Goal: Information Seeking & Learning: Learn about a topic

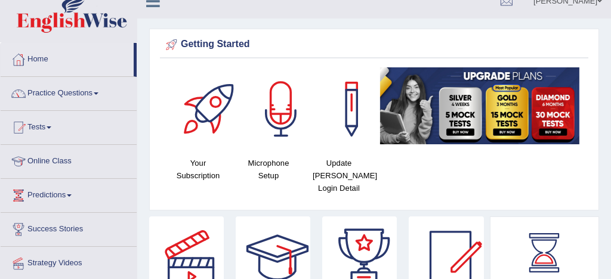
scroll to position [13, 0]
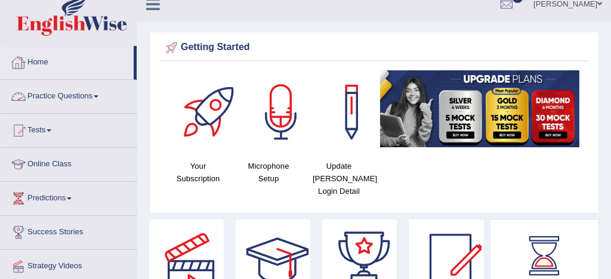
click at [85, 94] on link "Practice Questions" at bounding box center [69, 95] width 136 height 30
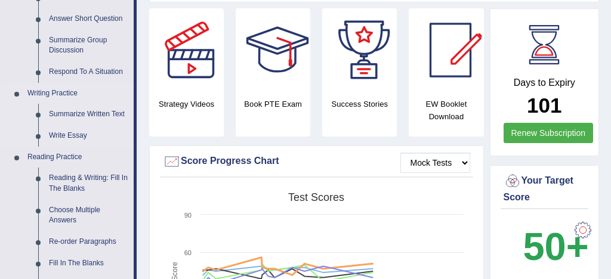
scroll to position [226, 0]
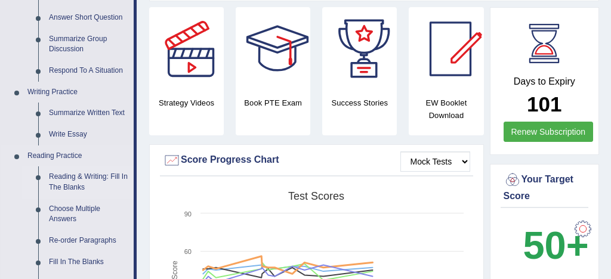
click at [117, 177] on link "Reading & Writing: Fill In The Blanks" at bounding box center [89, 183] width 90 height 32
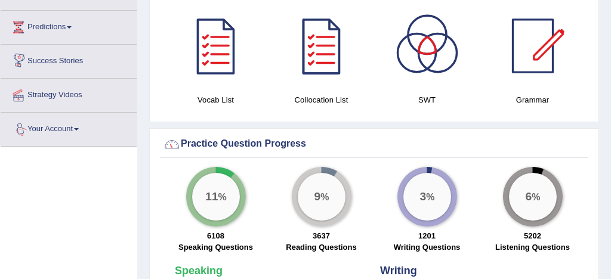
scroll to position [863, 0]
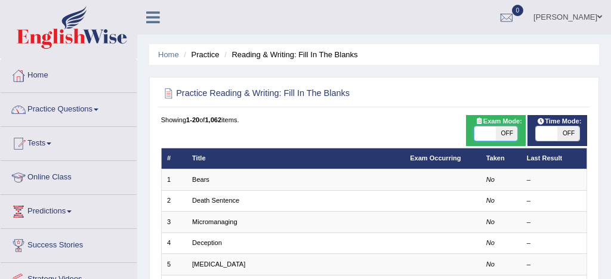
click at [485, 133] on span at bounding box center [485, 134] width 21 height 14
checkbox input "true"
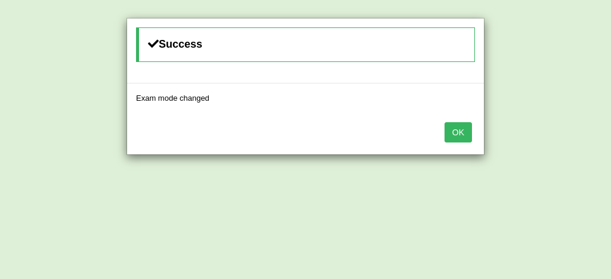
click at [458, 133] on button "OK" at bounding box center [458, 132] width 27 height 20
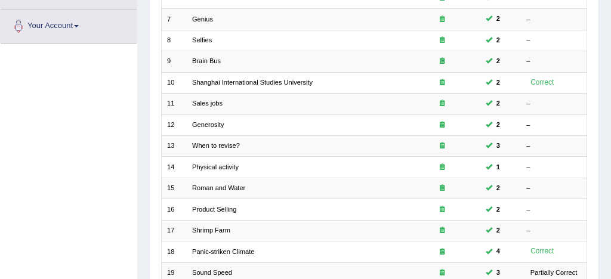
scroll to position [408, 0]
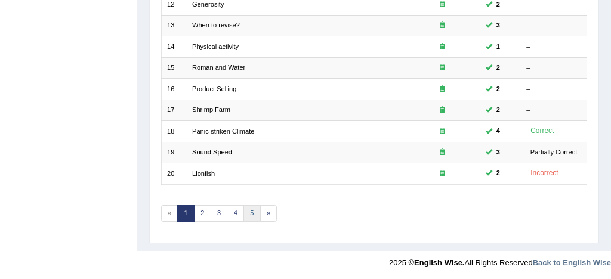
click at [251, 214] on link "5" at bounding box center [252, 213] width 17 height 17
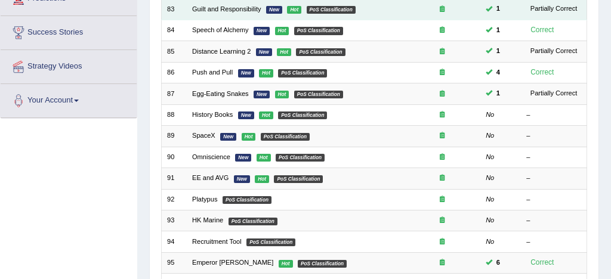
scroll to position [212, 0]
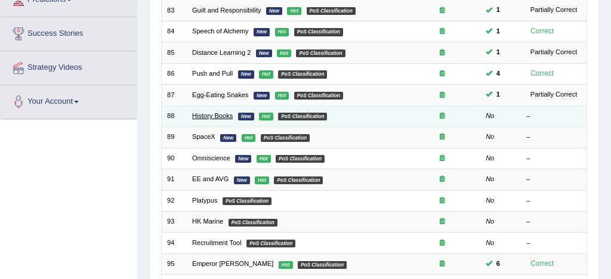
click at [218, 119] on link "History Books" at bounding box center [212, 115] width 41 height 7
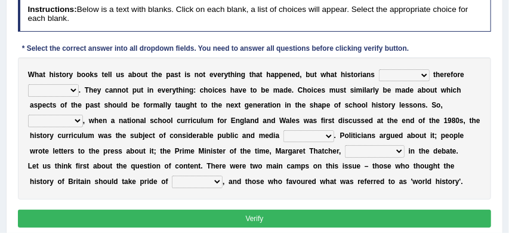
scroll to position [159, 0]
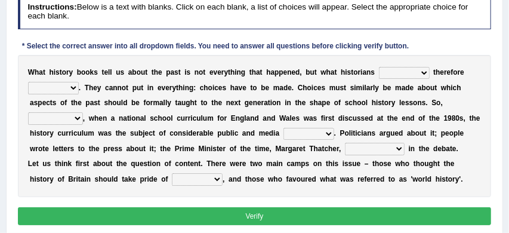
click at [426, 70] on select "had had been have been have" at bounding box center [404, 73] width 51 height 12
select select "have been"
click at [74, 87] on select "passed selected pointed measured" at bounding box center [53, 88] width 51 height 12
select select "passed"
click at [78, 118] on select "likewise neverthless for example kindly" at bounding box center [55, 118] width 55 height 12
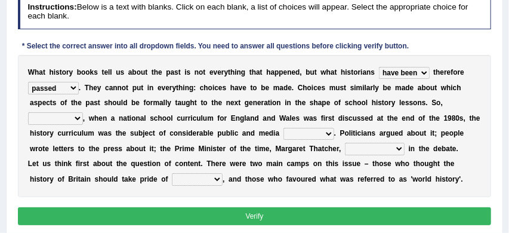
select select "kindly"
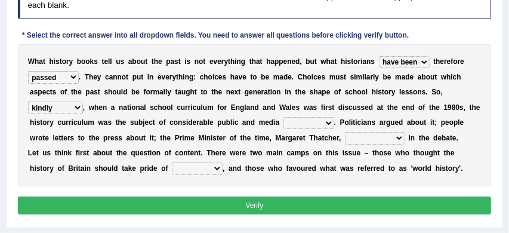
scroll to position [168, 0]
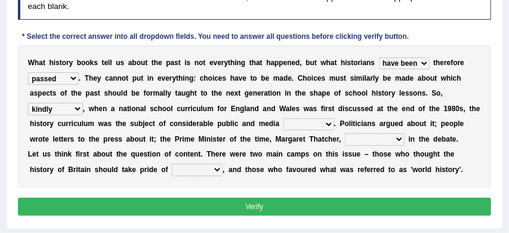
click at [328, 124] on select "launch interest stress regain" at bounding box center [309, 124] width 51 height 12
select select "launch"
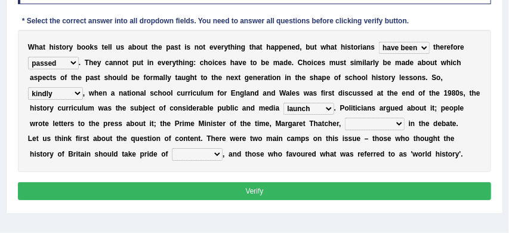
scroll to position [185, 0]
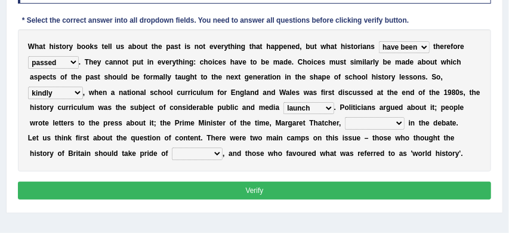
click at [400, 124] on select "interrupted innaugerated intacted intervened" at bounding box center [375, 123] width 60 height 12
select select "interrupted"
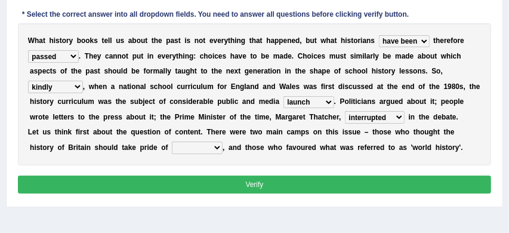
scroll to position [194, 0]
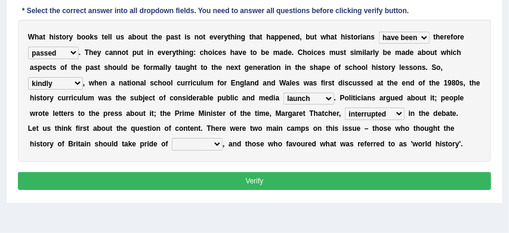
click at [217, 143] on select "pace race space place" at bounding box center [197, 144] width 51 height 12
select select "place"
click at [246, 182] on button "Verify" at bounding box center [255, 180] width 474 height 17
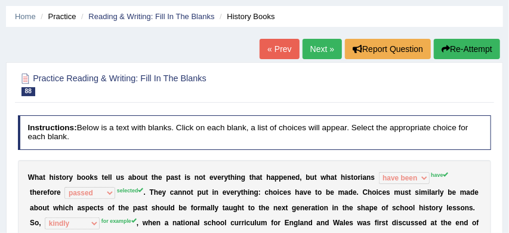
scroll to position [33, 0]
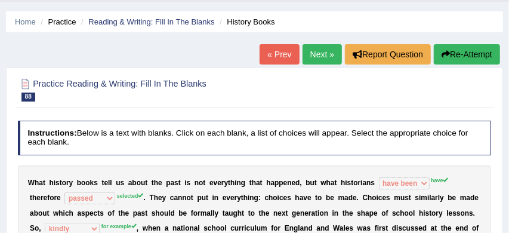
click at [464, 55] on button "Re-Attempt" at bounding box center [467, 54] width 66 height 20
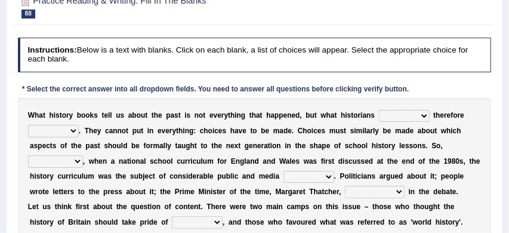
scroll to position [159, 0]
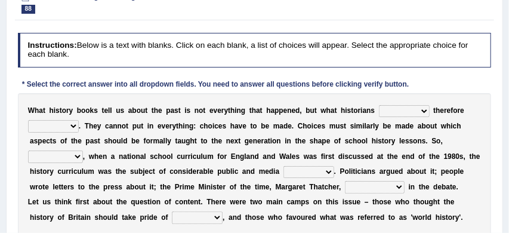
click at [425, 109] on select "had had been have been have" at bounding box center [404, 111] width 51 height 12
select select "have"
click at [74, 126] on select "passed selected pointed measured" at bounding box center [53, 126] width 51 height 12
select select "selected"
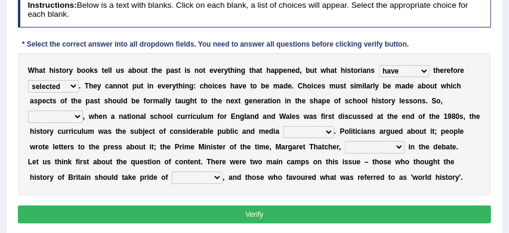
scroll to position [199, 0]
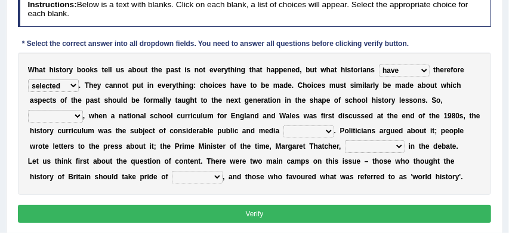
click at [218, 177] on select "pace race space place" at bounding box center [197, 177] width 51 height 12
select select "place"
click at [401, 146] on select "interrupted innaugerated intacted intervened" at bounding box center [375, 146] width 60 height 12
select select "intervened"
click at [78, 116] on select "likewise neverthless for example kindly" at bounding box center [55, 116] width 55 height 12
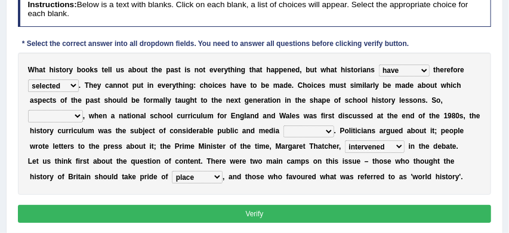
select select "for example"
click at [329, 131] on select "launch interest stress regain" at bounding box center [309, 131] width 51 height 12
select select "interest"
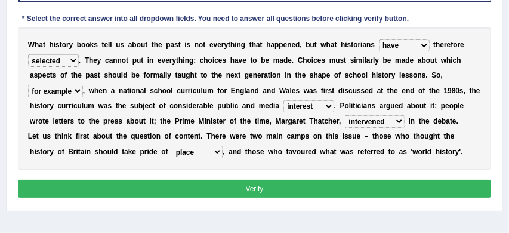
click at [352, 187] on button "Verify" at bounding box center [255, 188] width 474 height 17
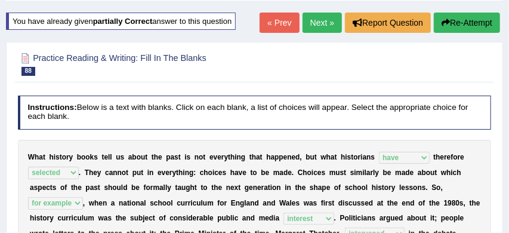
scroll to position [63, 0]
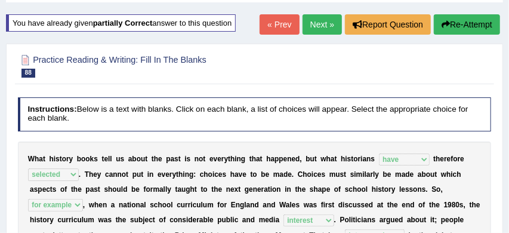
click at [317, 25] on link "Next »" at bounding box center [322, 24] width 39 height 20
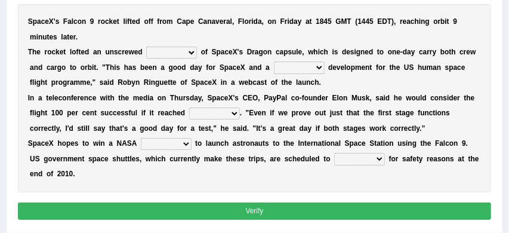
scroll to position [211, 0]
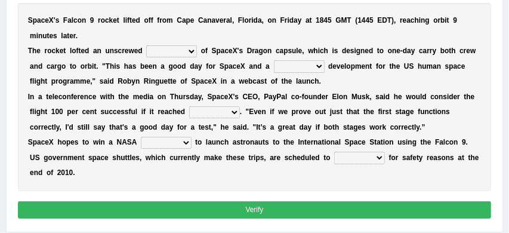
click at [193, 52] on select "wakeup hookup mockup takeup" at bounding box center [171, 51] width 51 height 12
select select "mockup"
click at [321, 67] on select "superb perfect aspiring promising" at bounding box center [299, 66] width 51 height 12
select select "perfect"
click at [235, 112] on select "space orbit trait flight" at bounding box center [214, 112] width 51 height 12
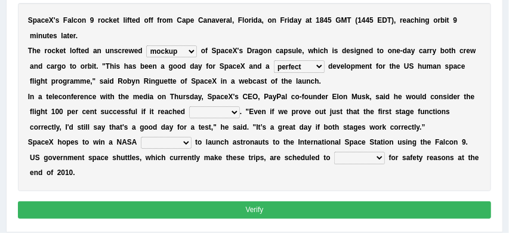
select select "orbit"
click at [185, 142] on select "report space launch contract" at bounding box center [166, 143] width 51 height 12
select select "contract"
click at [379, 156] on select "throw neglect retire shut" at bounding box center [359, 158] width 51 height 12
select select "retire"
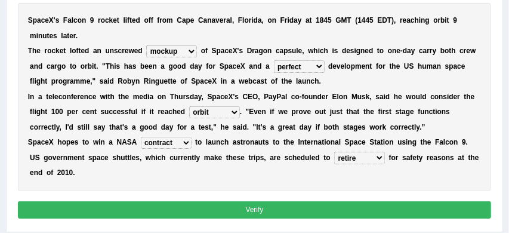
click at [303, 212] on button "Verify" at bounding box center [255, 209] width 474 height 17
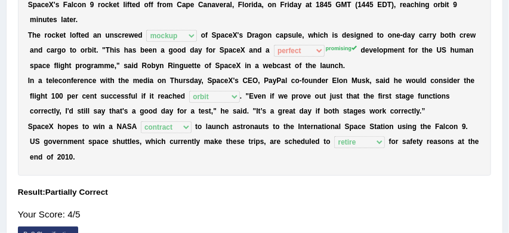
scroll to position [195, 0]
